Goal: Information Seeking & Learning: Learn about a topic

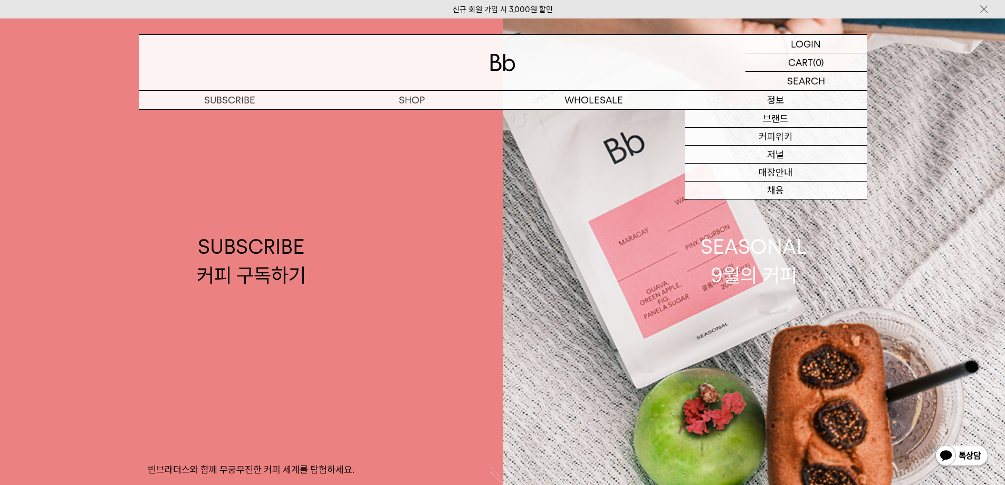
click at [782, 102] on p "정보" at bounding box center [776, 100] width 182 height 18
click at [782, 101] on p "정보" at bounding box center [776, 100] width 182 height 18
click at [783, 99] on p "정보" at bounding box center [776, 100] width 182 height 18
click at [781, 99] on p "정보" at bounding box center [776, 100] width 182 height 18
click at [772, 98] on p "정보" at bounding box center [776, 100] width 182 height 18
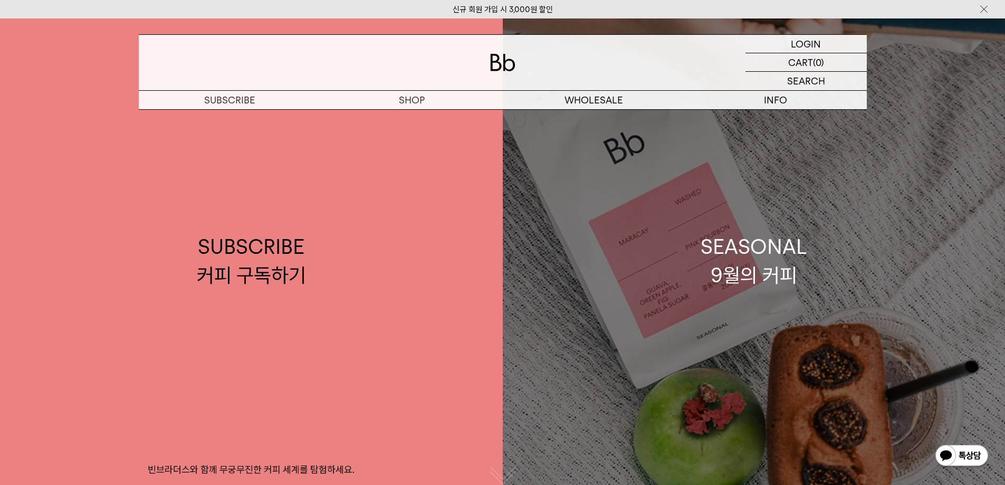
click at [790, 117] on link "SEASONAL 9월의 커피" at bounding box center [754, 260] width 503 height 485
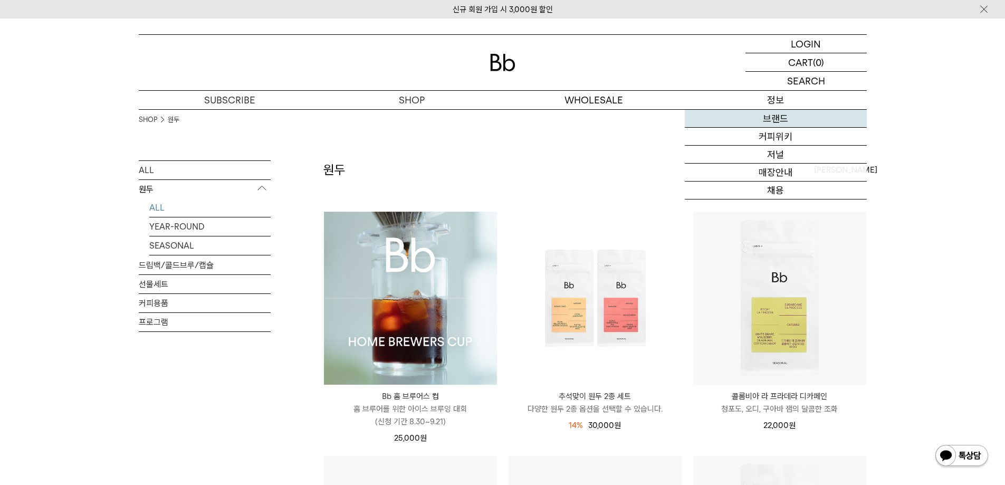
click at [776, 115] on link "브랜드" at bounding box center [776, 119] width 182 height 18
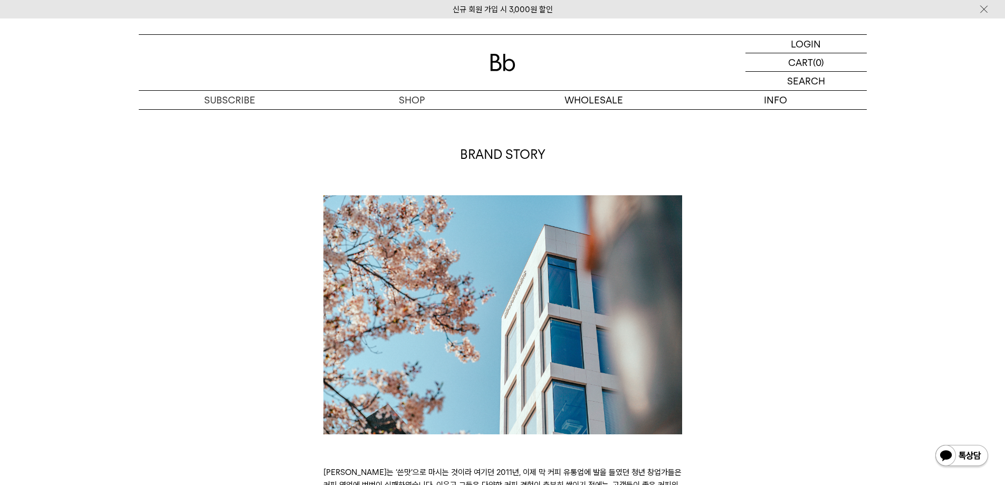
scroll to position [106, 0]
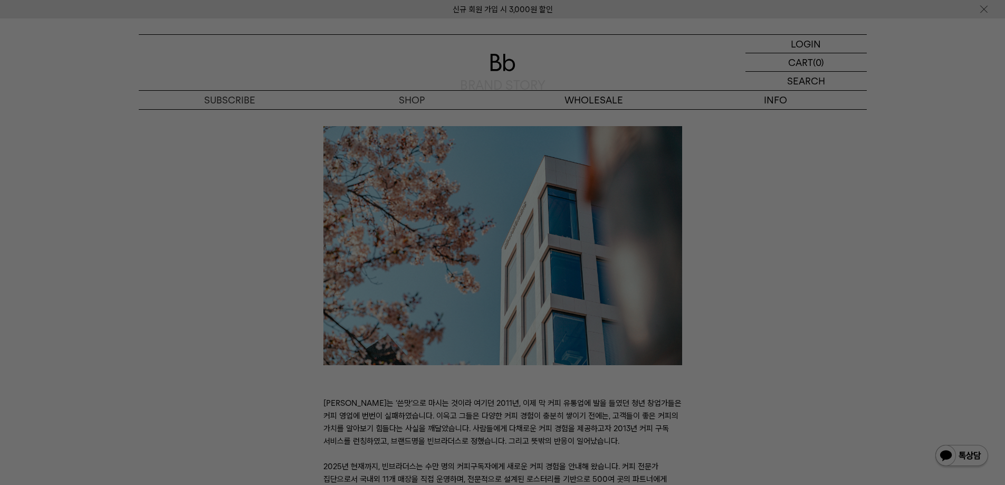
click at [825, 133] on div at bounding box center [502, 242] width 1005 height 485
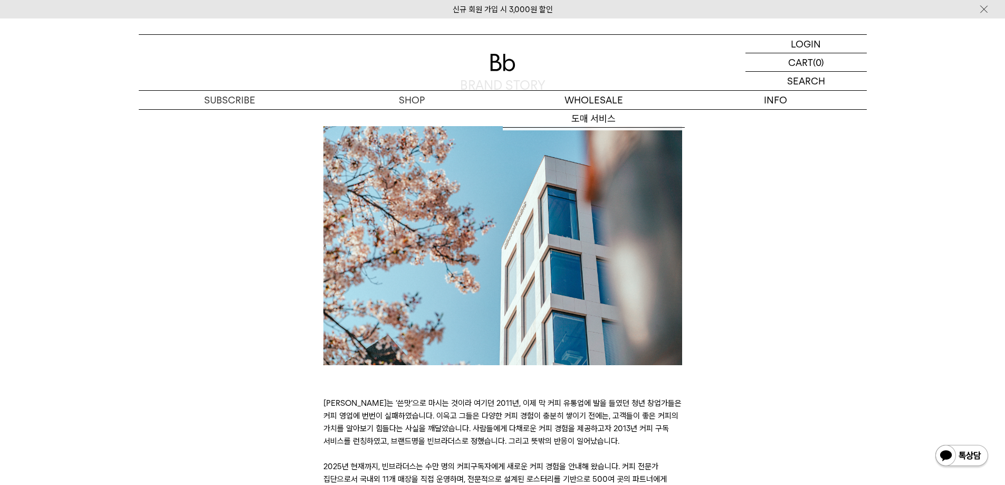
click at [758, 297] on div "BRAND STORY 커피는 ‘쓴맛’으로 마시는 것이라 여기던 2011년, 이제 막 커피 유통업에 발을 들였던 청년 창업가들은 커피 영업에 번…" at bounding box center [502, 294] width 739 height 434
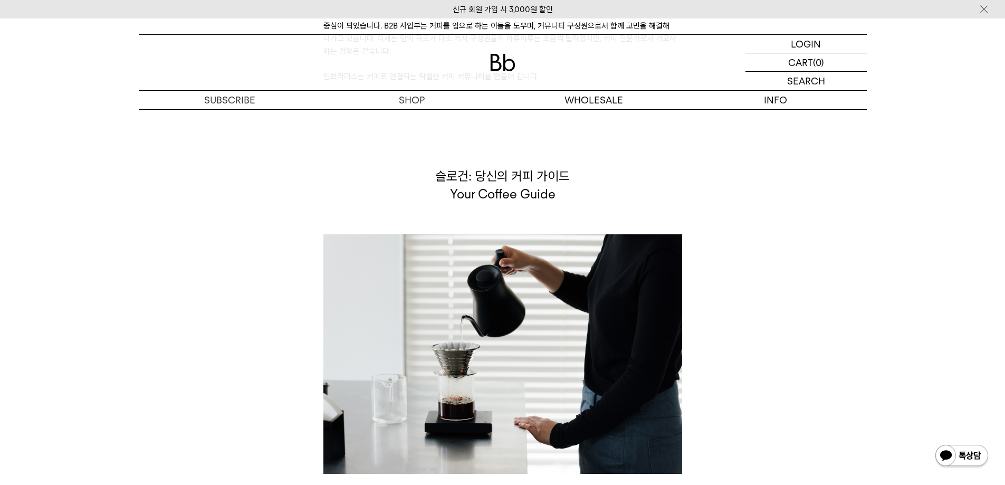
scroll to position [2691, 0]
